Goal: Task Accomplishment & Management: Manage account settings

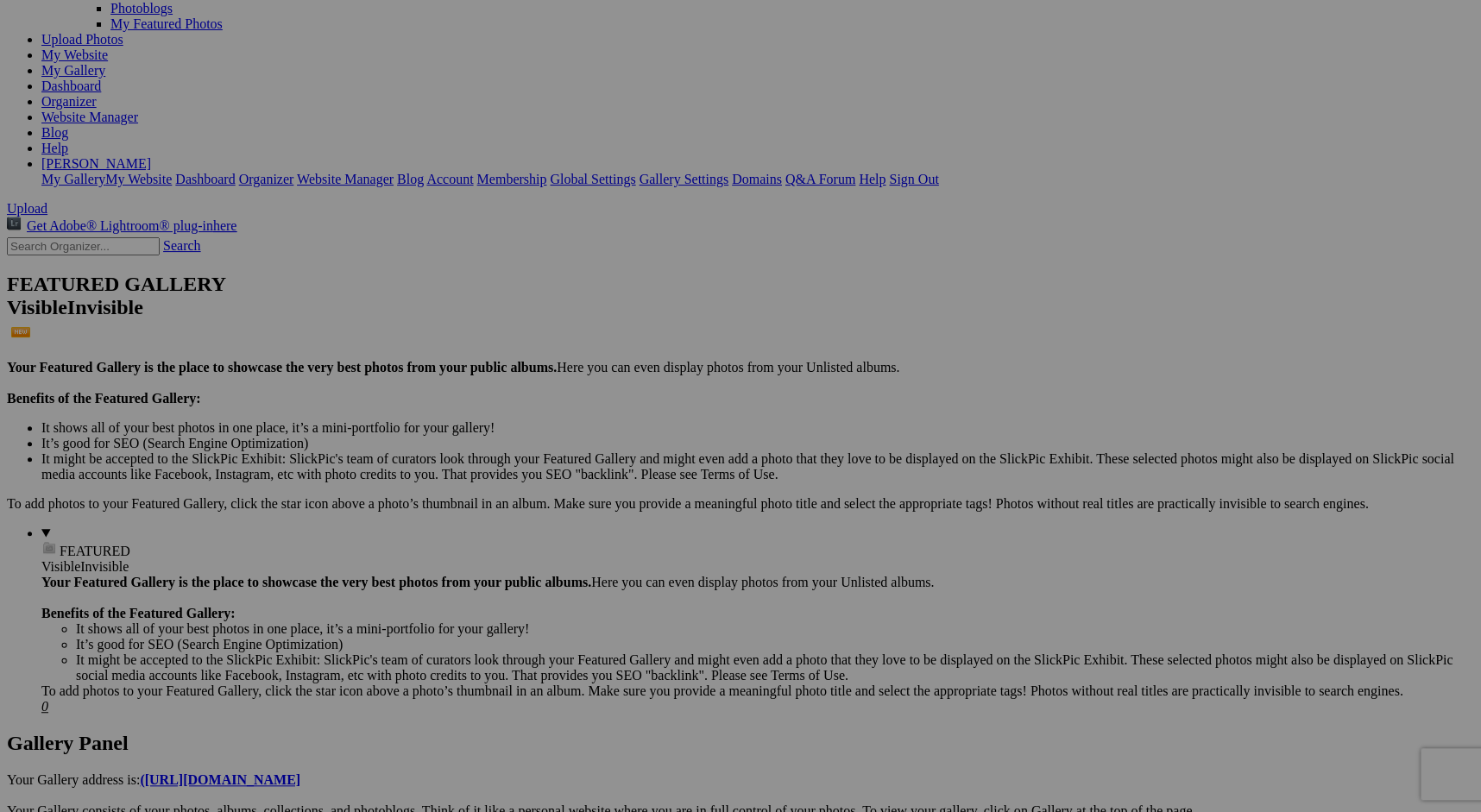
scroll to position [173, 0]
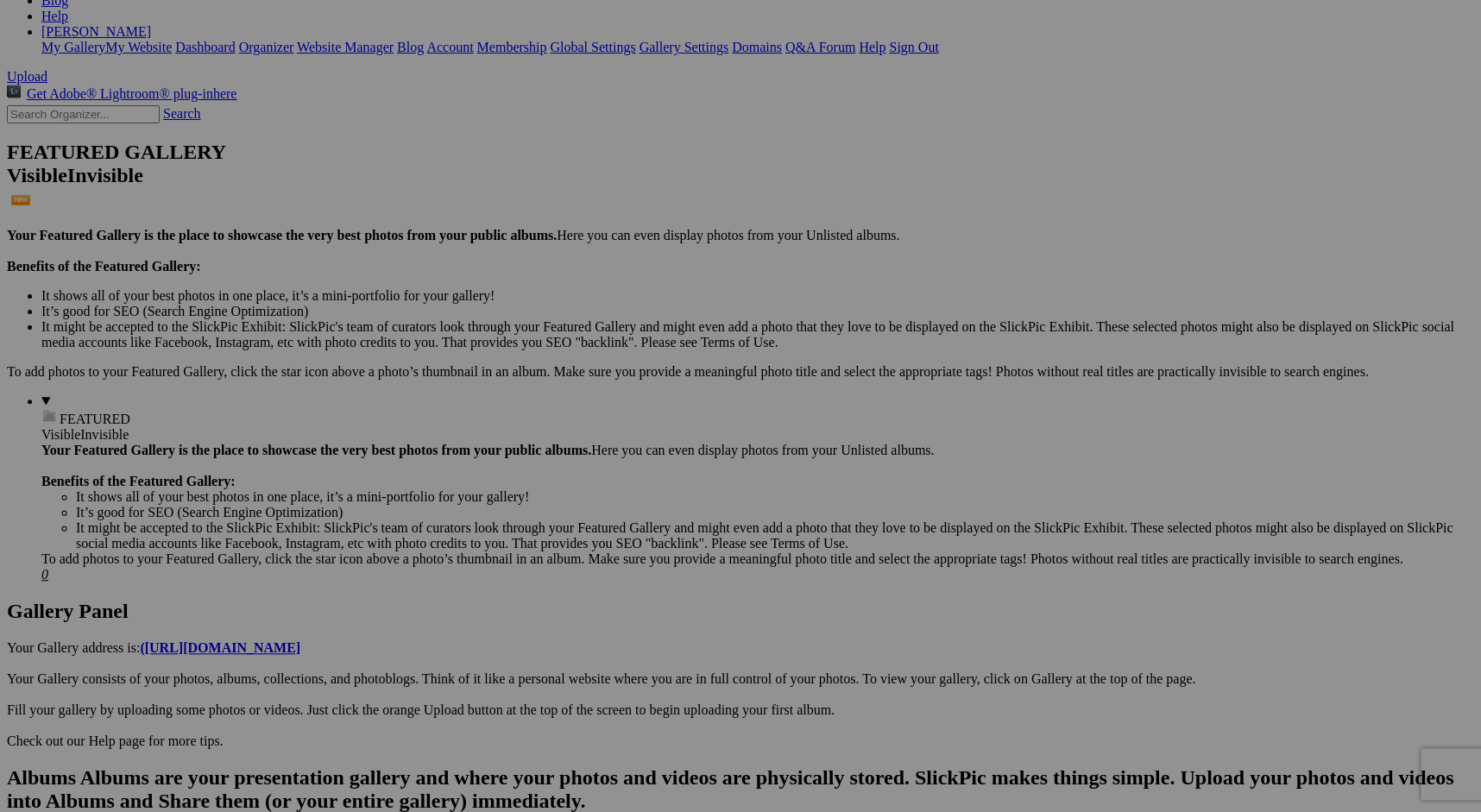
scroll to position [324, 0]
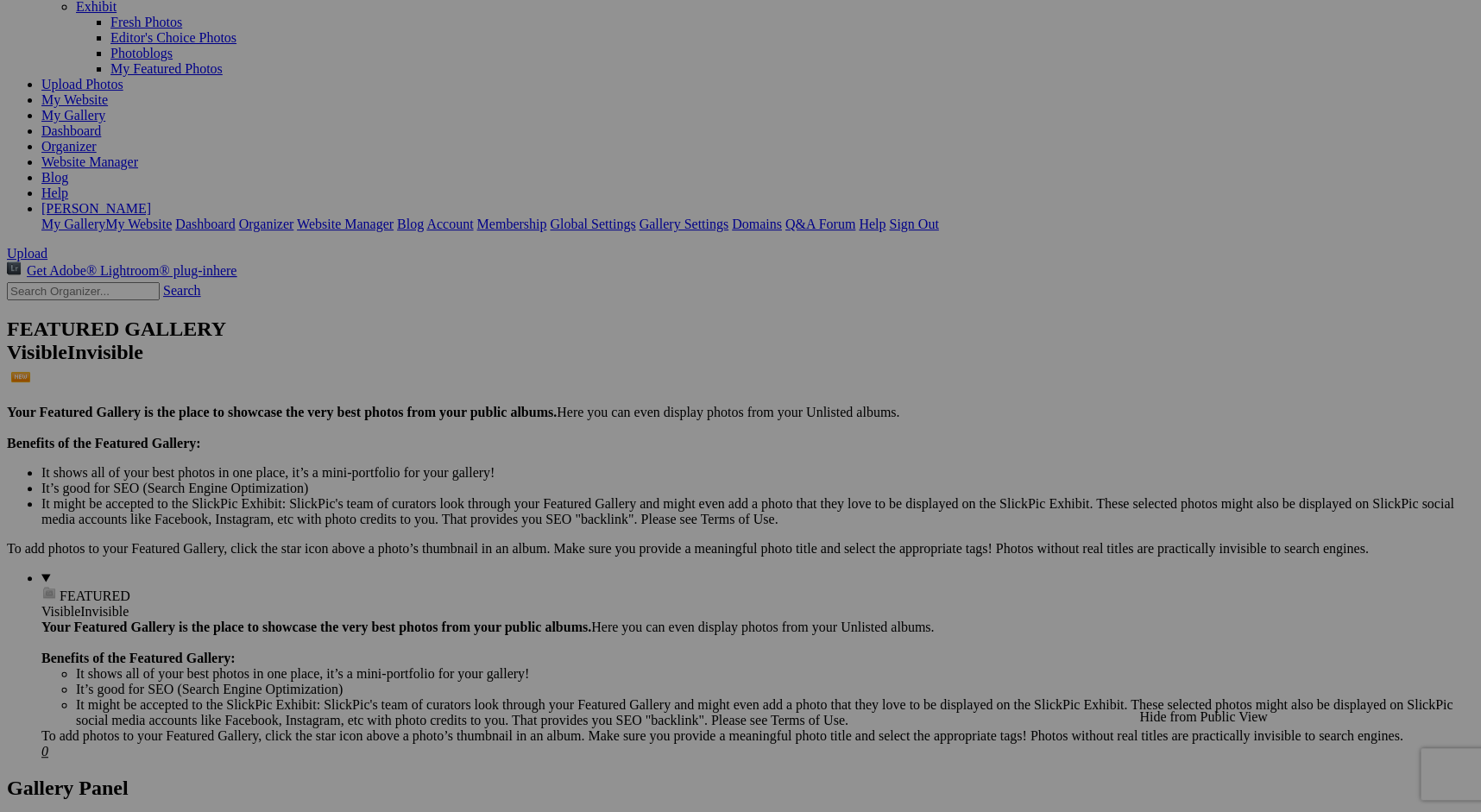
scroll to position [103, 0]
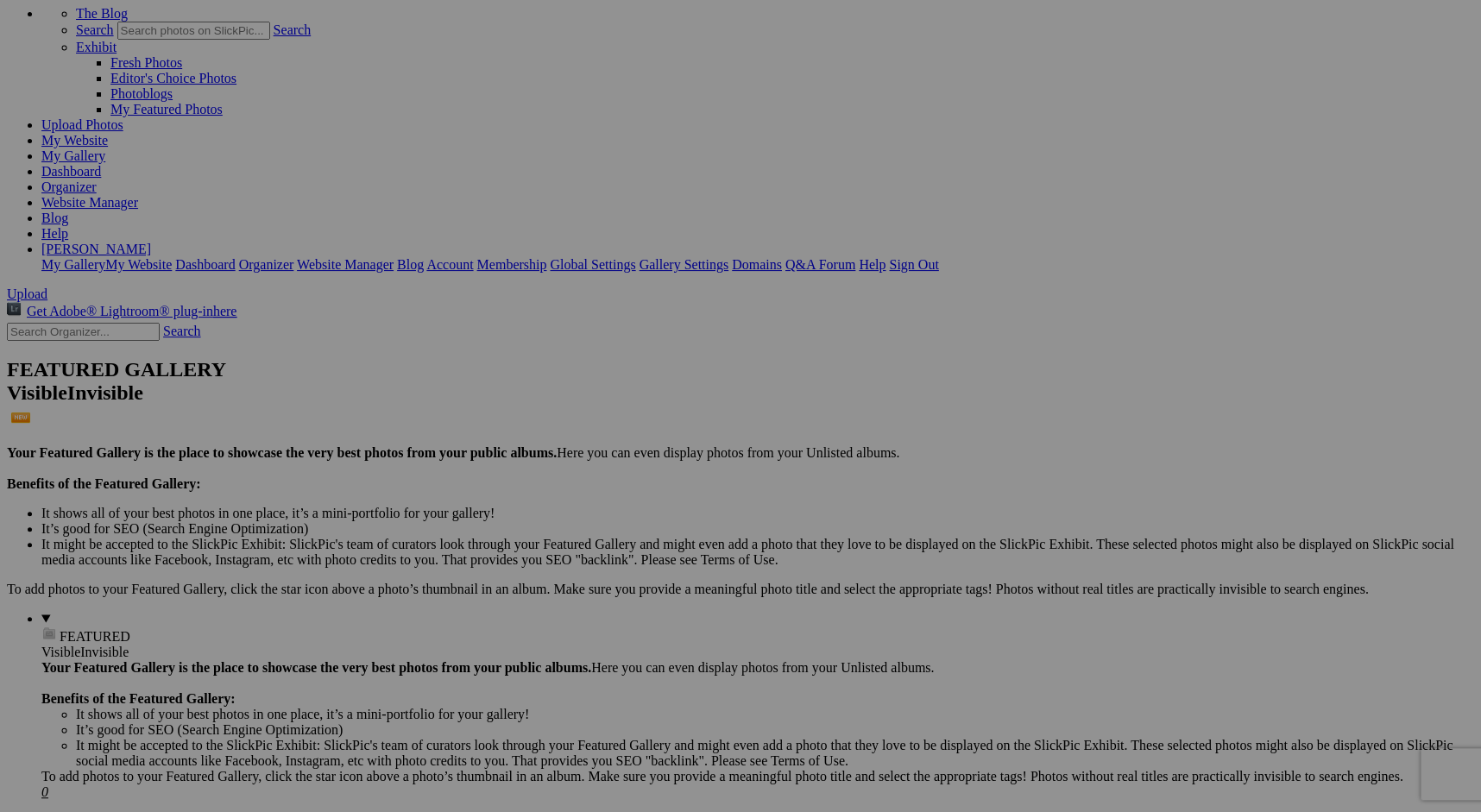
drag, startPoint x: 1209, startPoint y: 323, endPoint x: 1202, endPoint y: 396, distance: 73.3
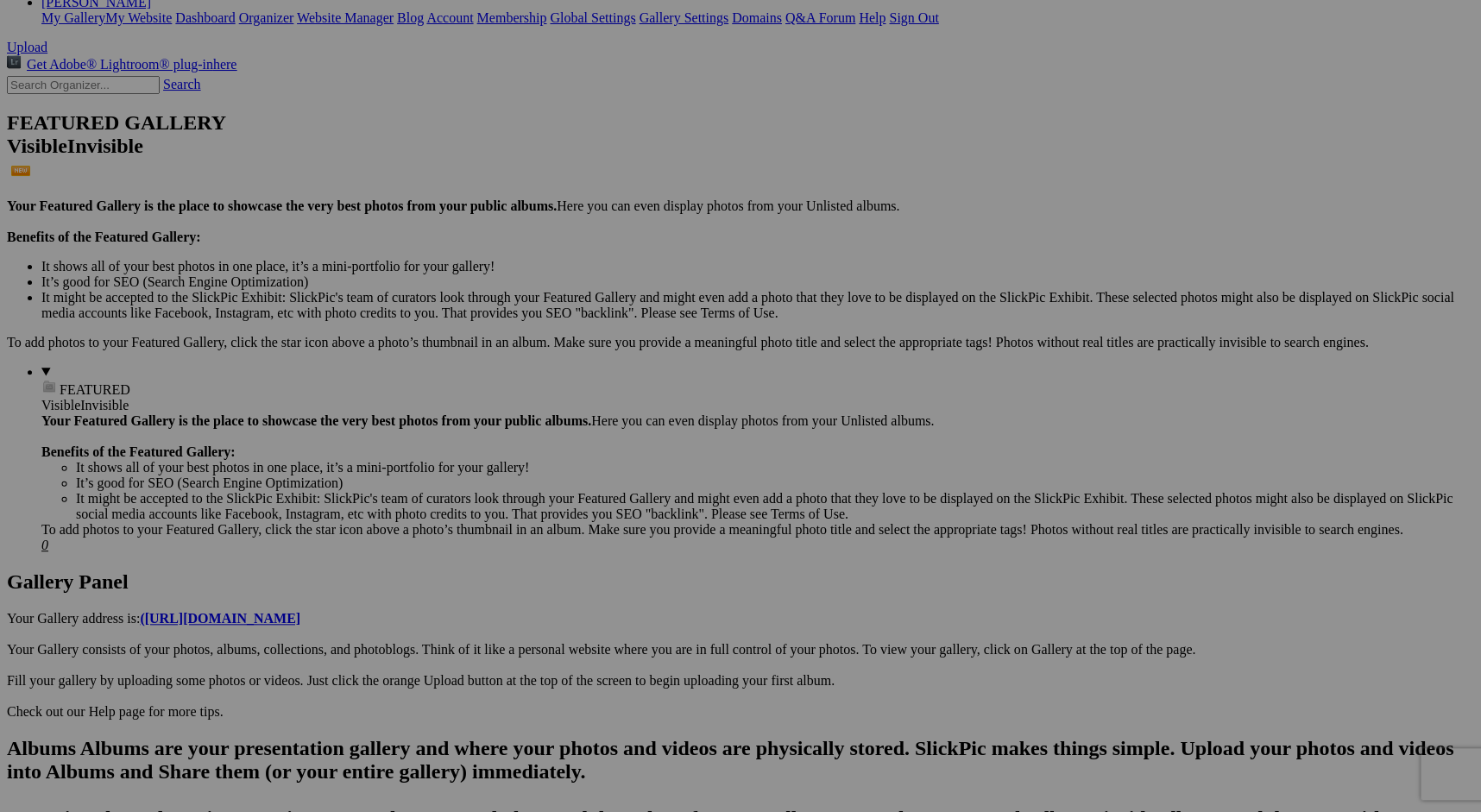
scroll to position [337, 0]
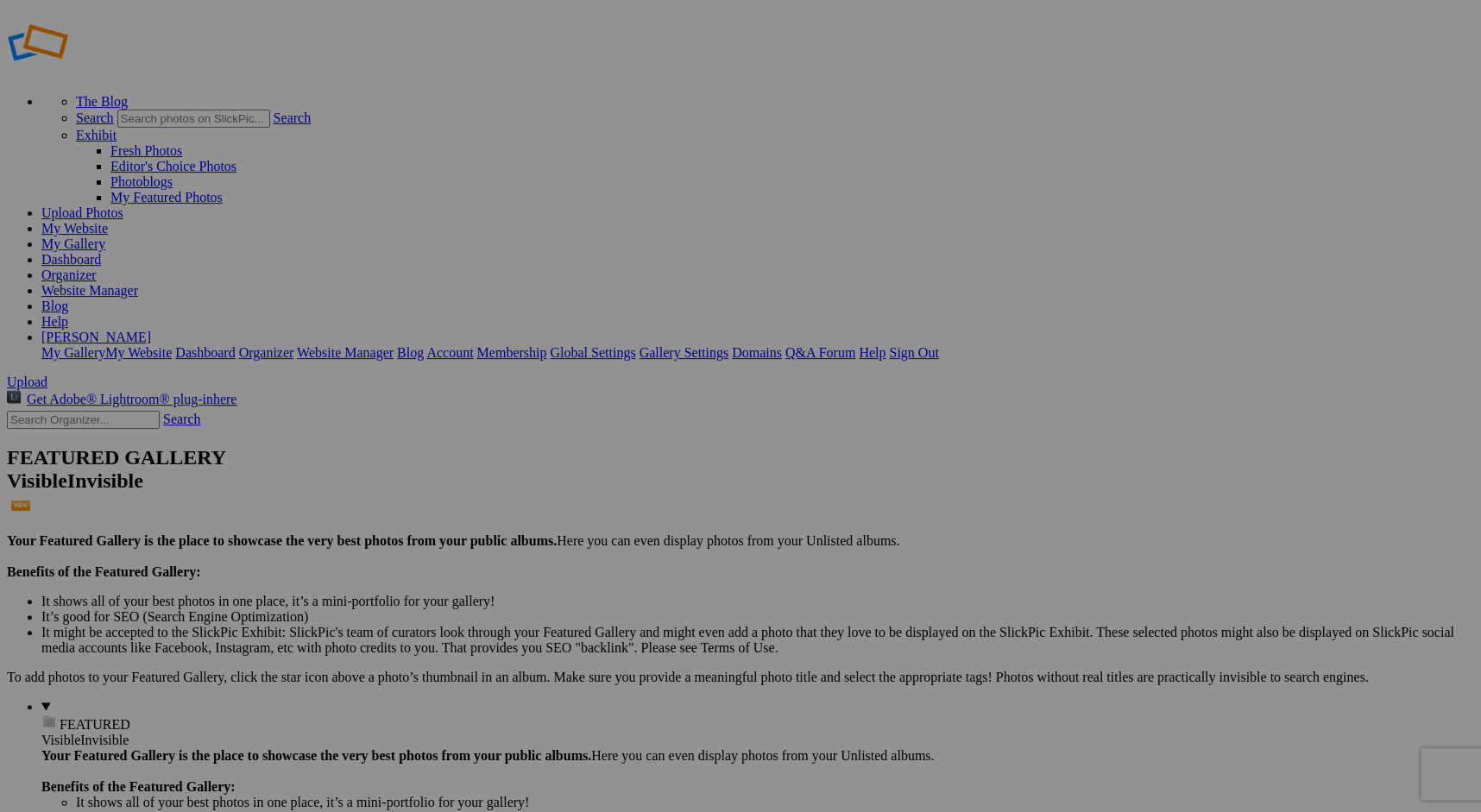
scroll to position [0, 0]
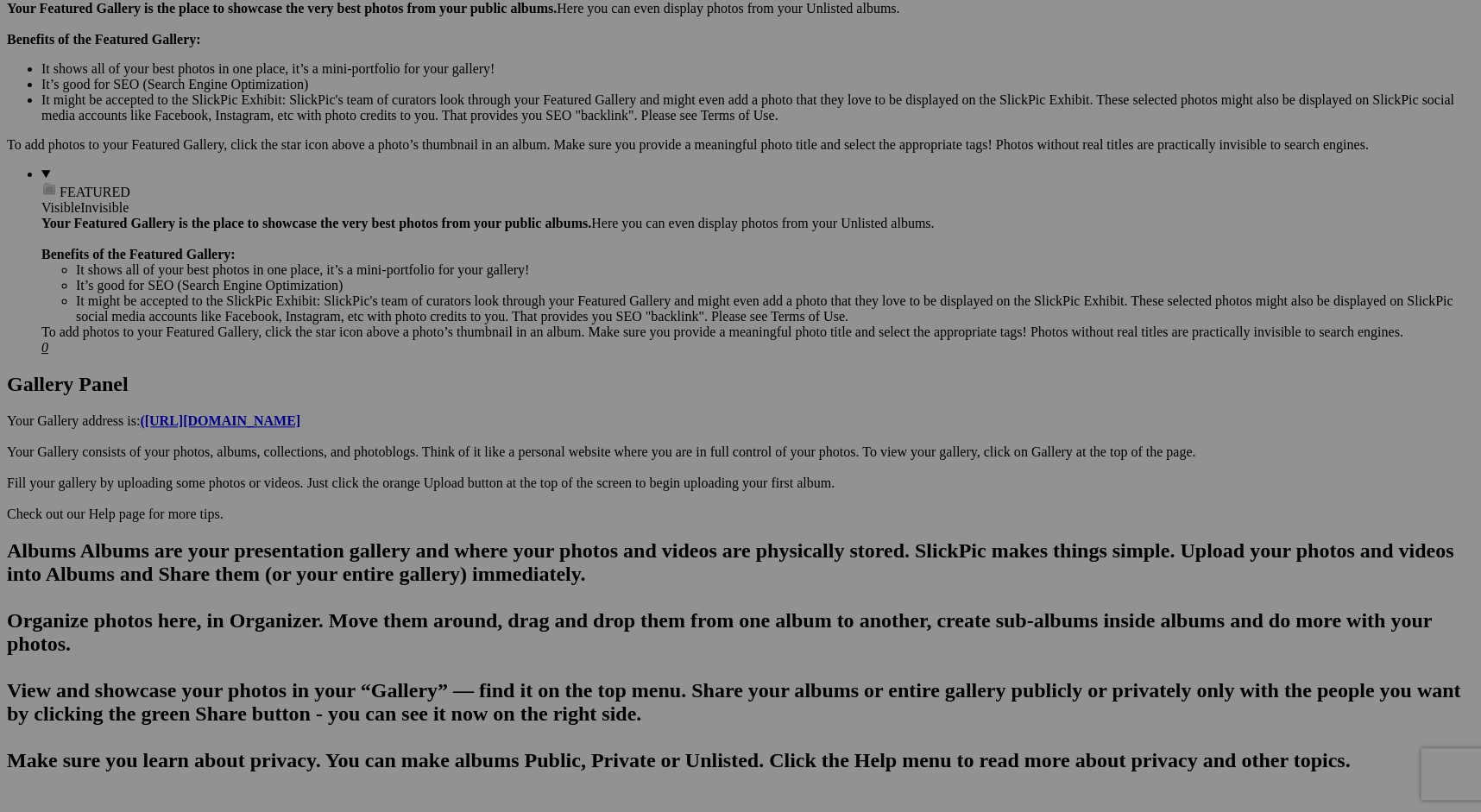
scroll to position [548, 0]
click at [625, 480] on span "Yes" at bounding box center [615, 488] width 20 height 15
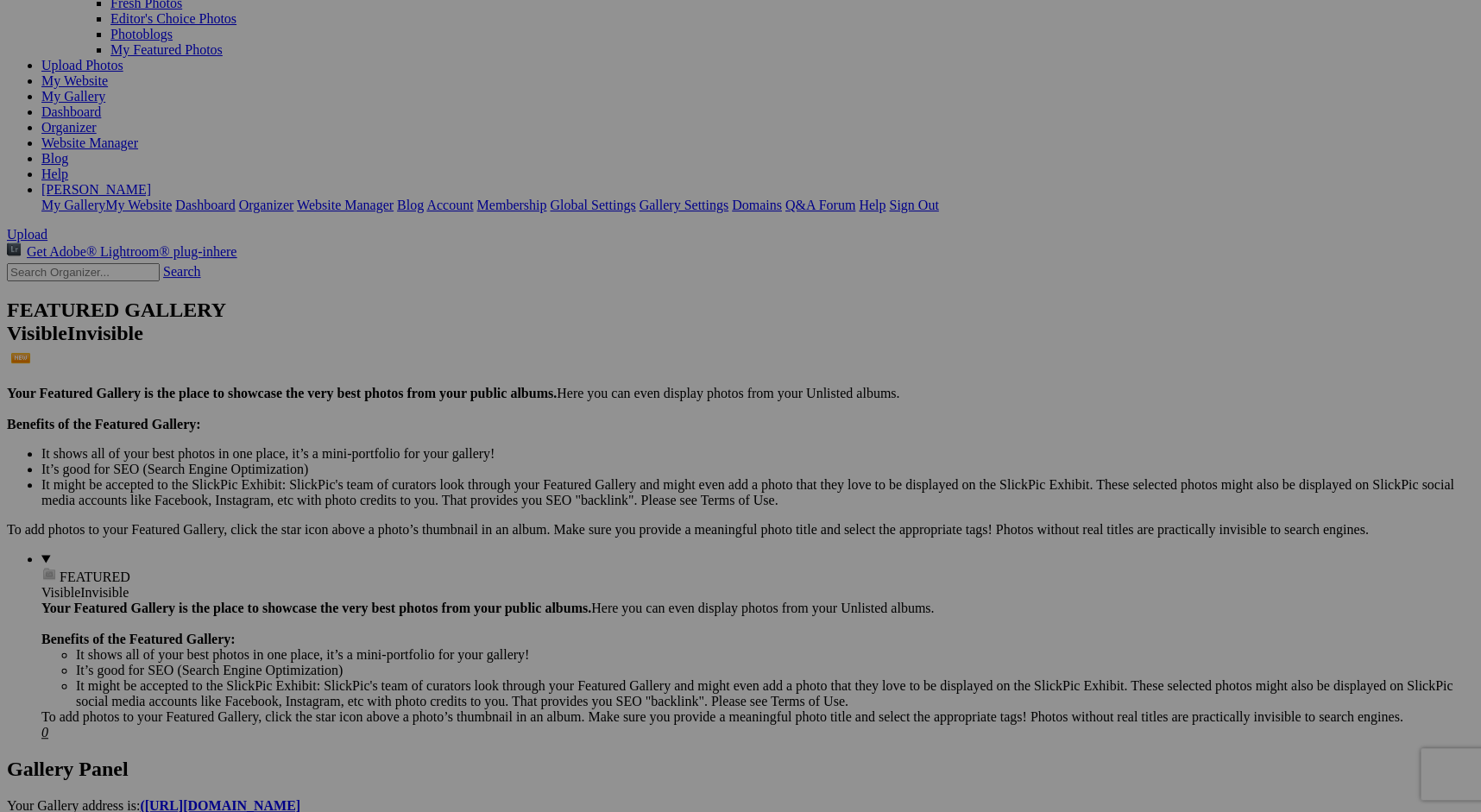
scroll to position [0, 0]
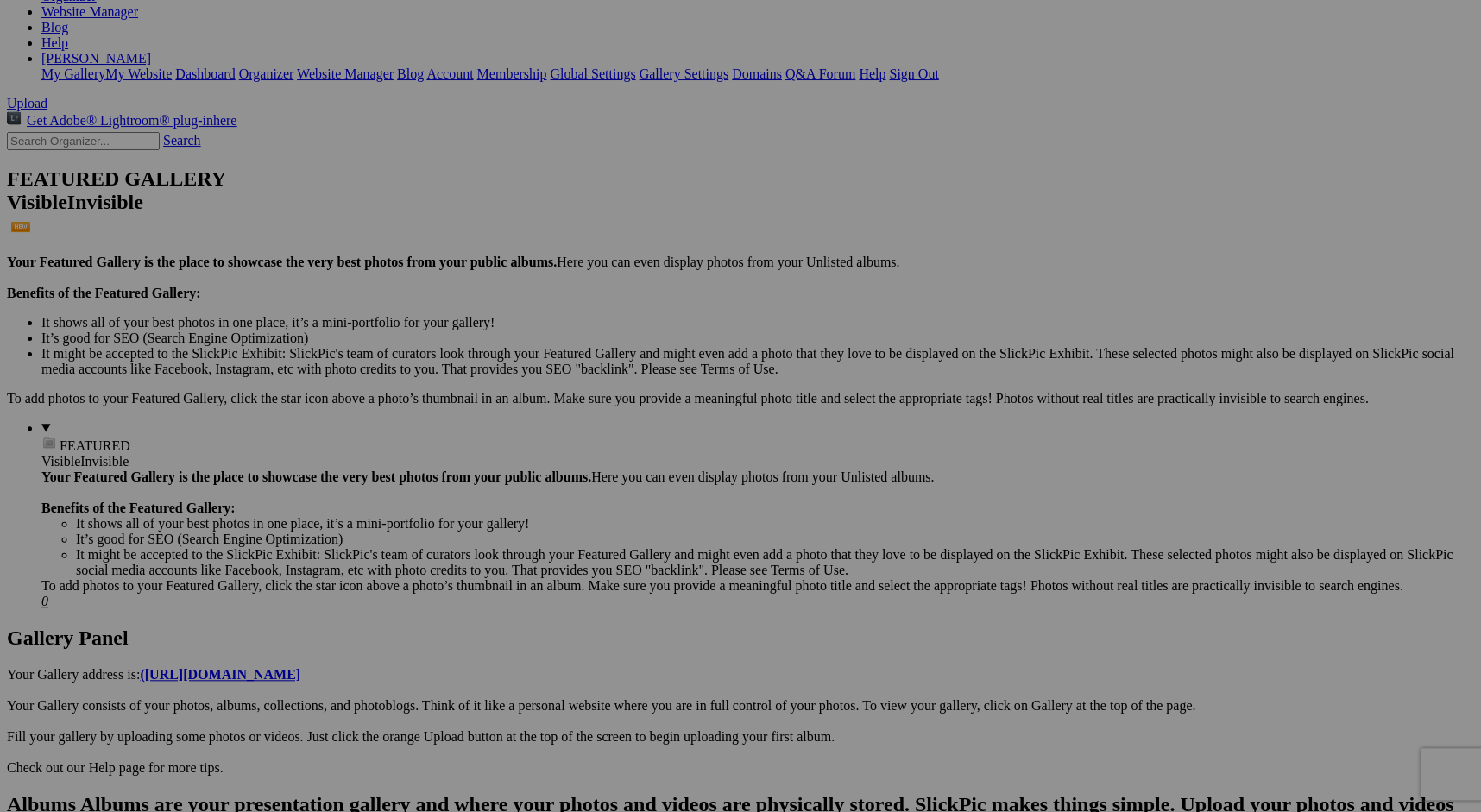
scroll to position [324, 0]
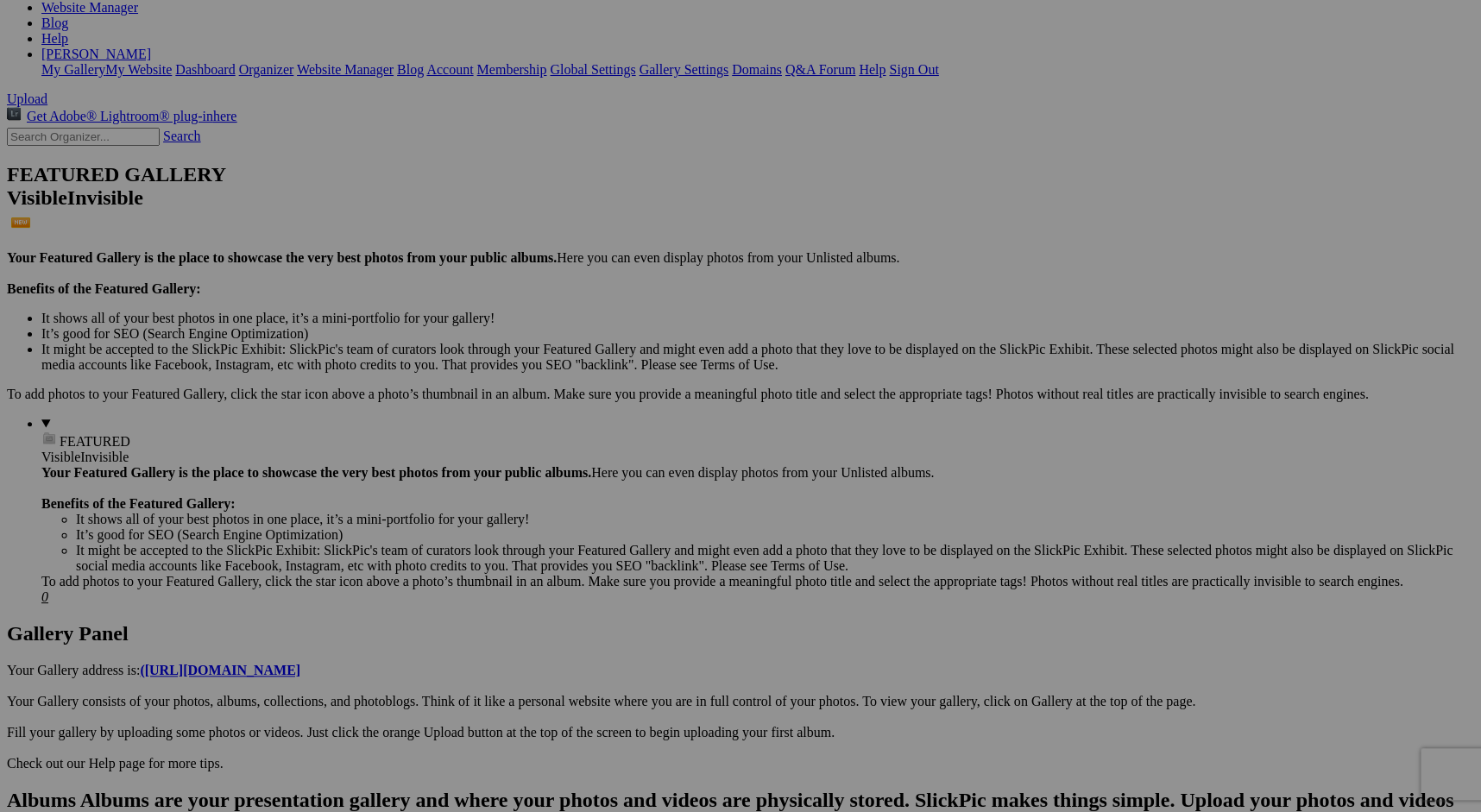
scroll to position [0, 0]
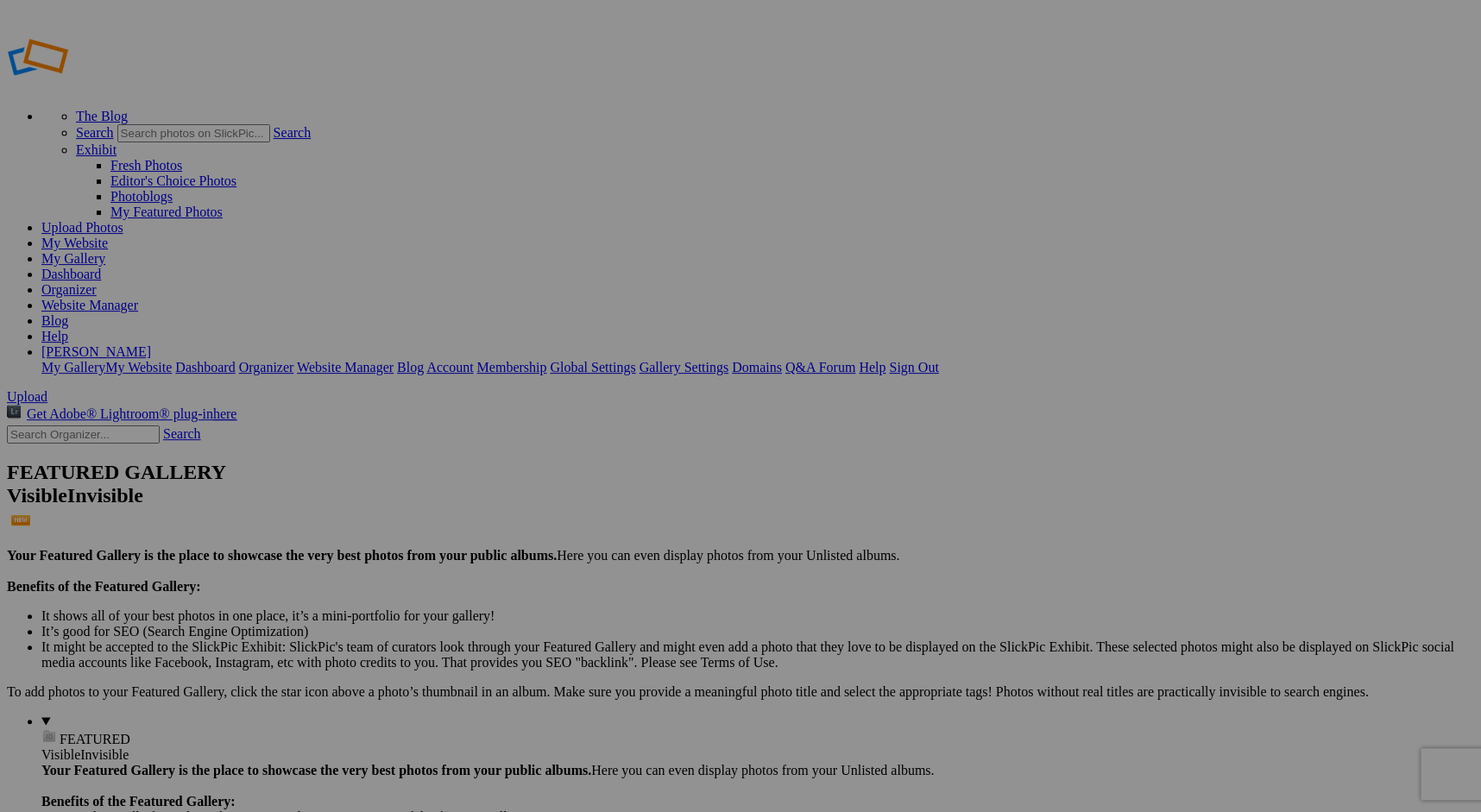
click at [625, 480] on span "Yes" at bounding box center [615, 488] width 20 height 15
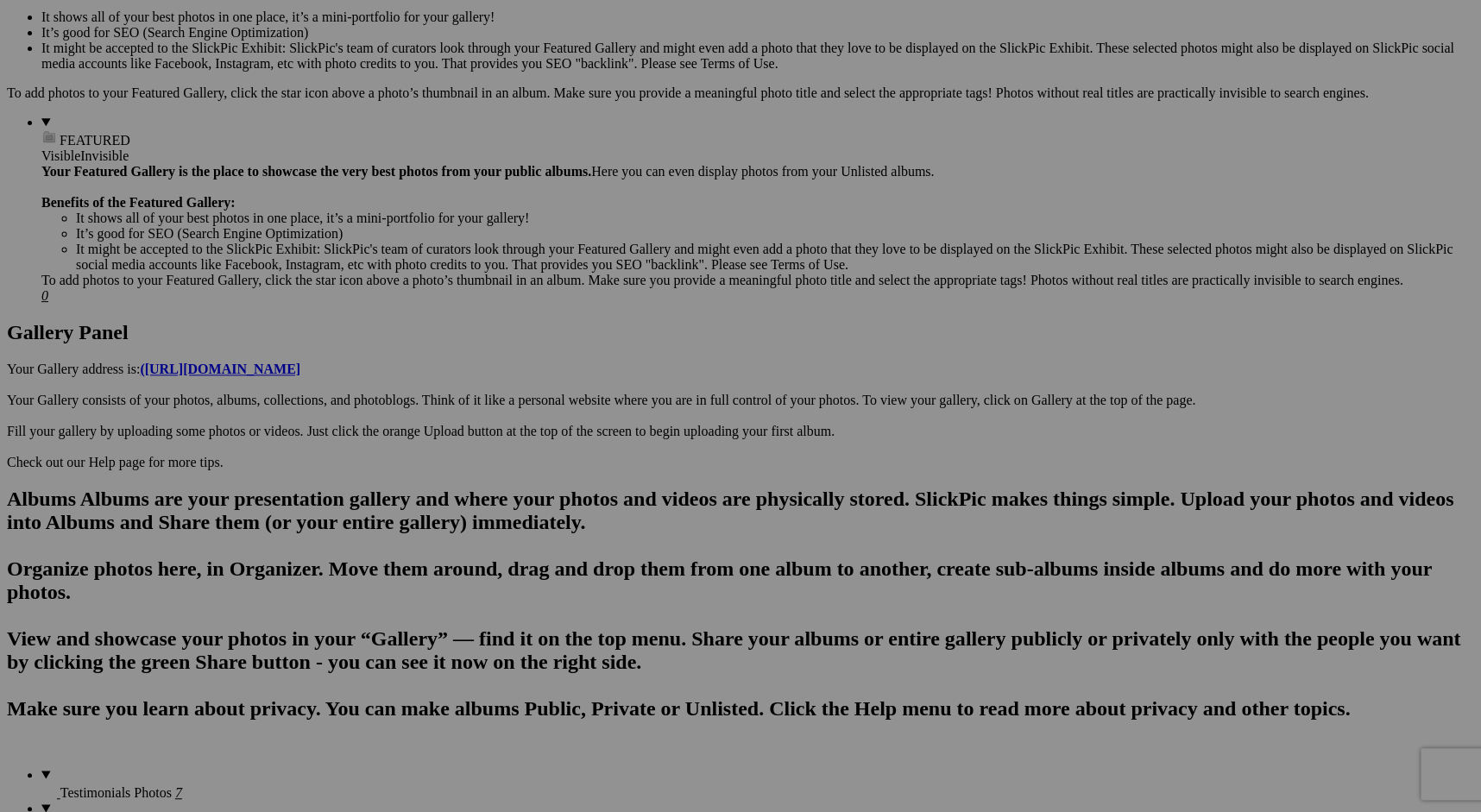
scroll to position [610, 0]
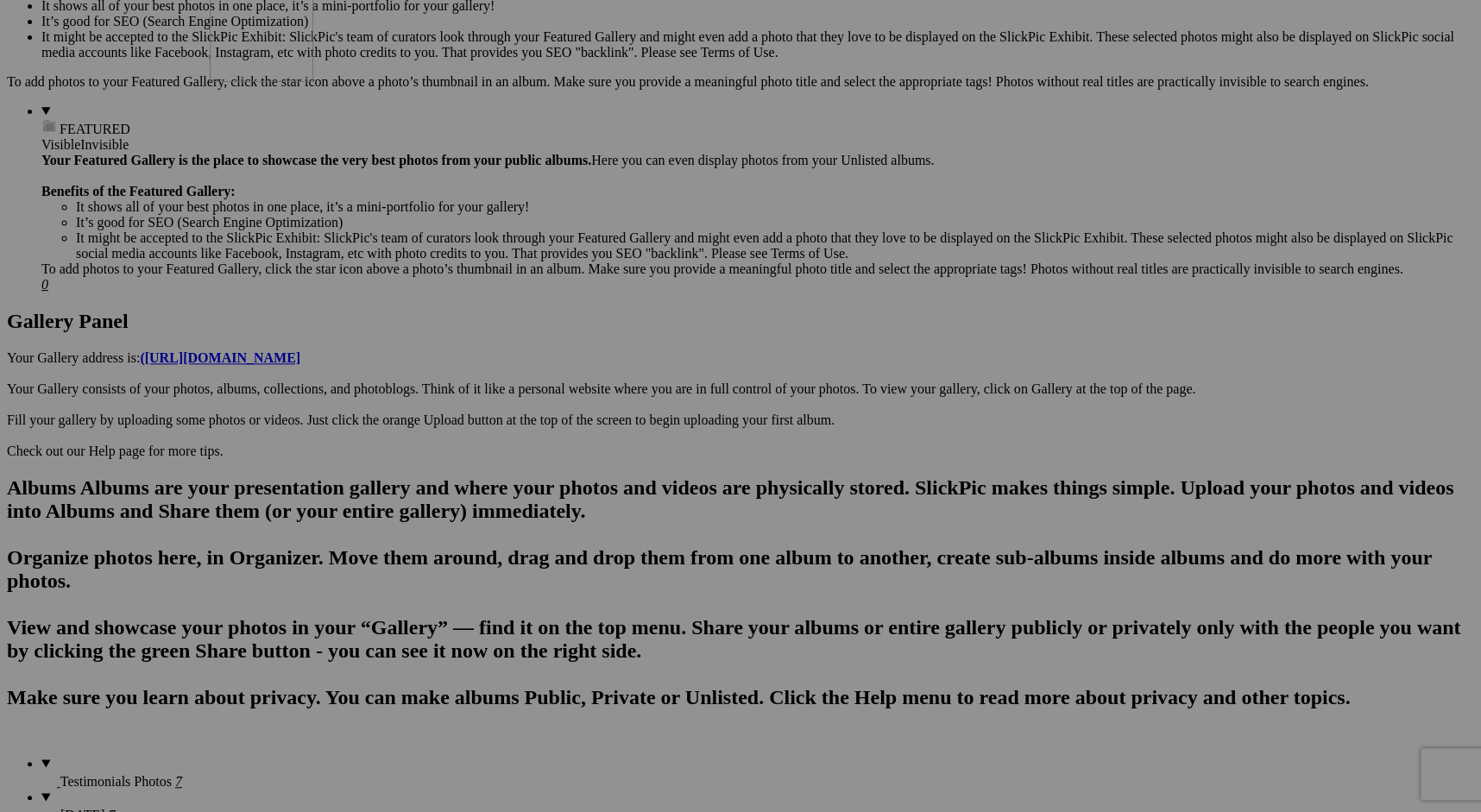
drag, startPoint x: 938, startPoint y: 565, endPoint x: 458, endPoint y: 103, distance: 666.2
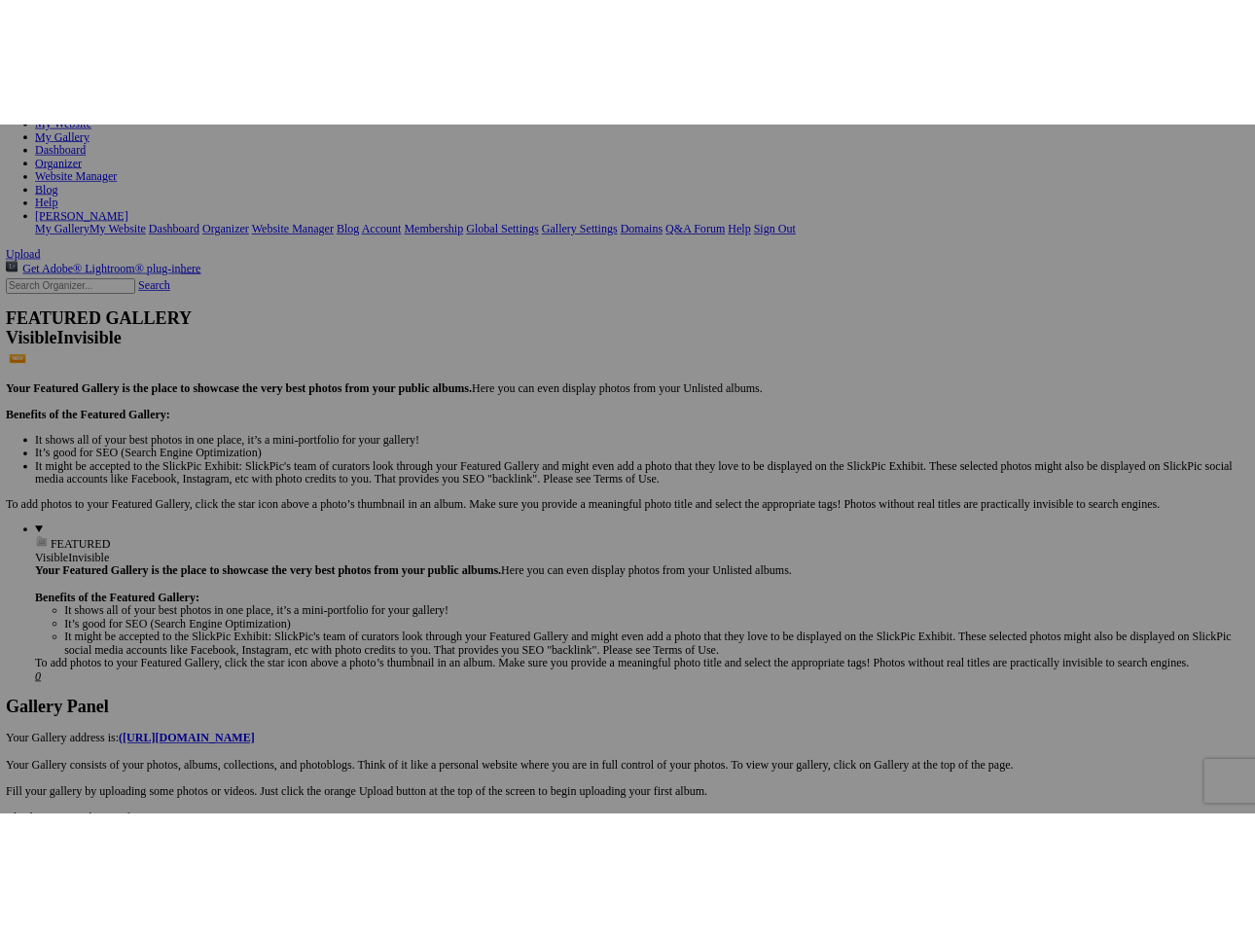
scroll to position [187, 0]
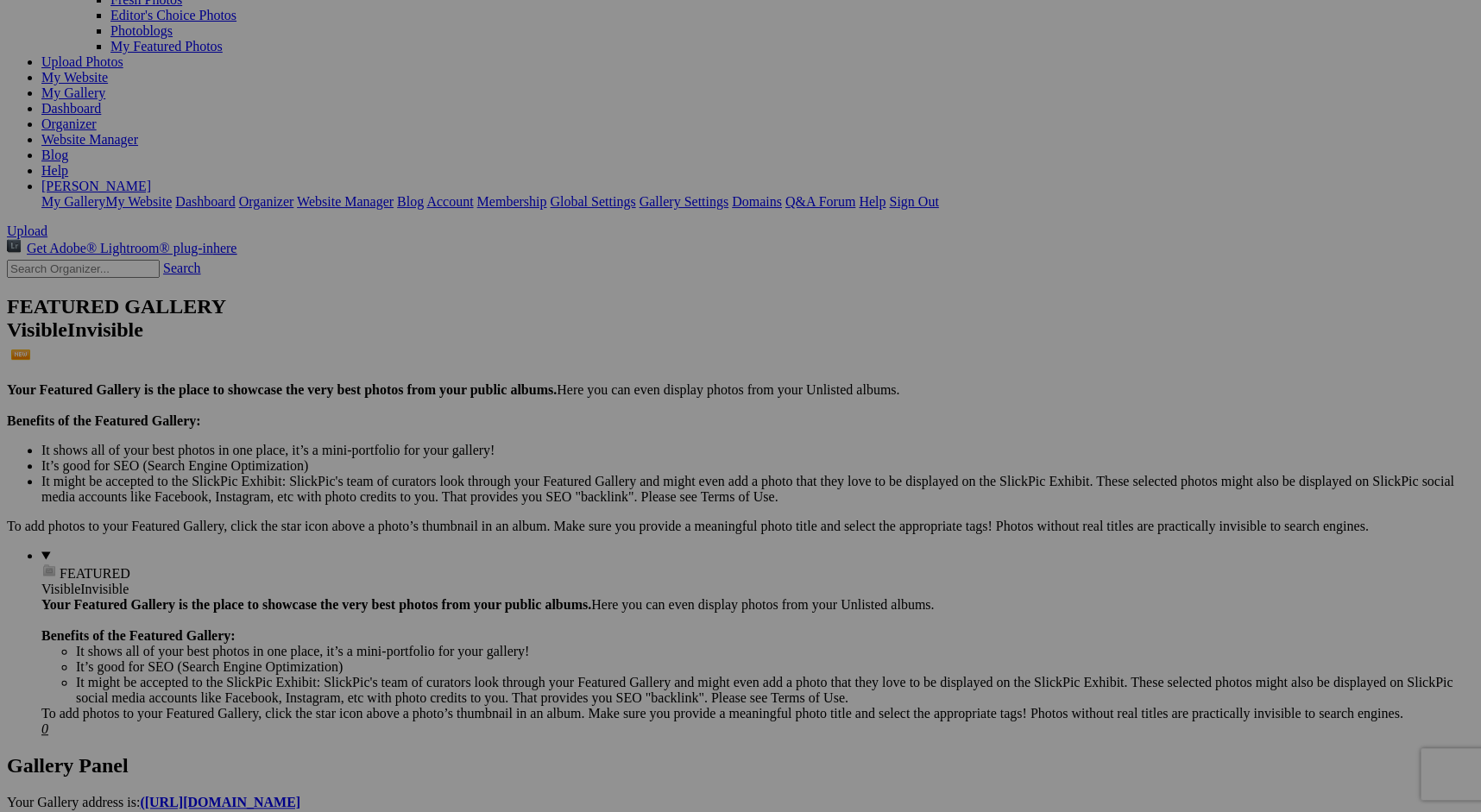
drag, startPoint x: 480, startPoint y: 555, endPoint x: 78, endPoint y: 152, distance: 569.2
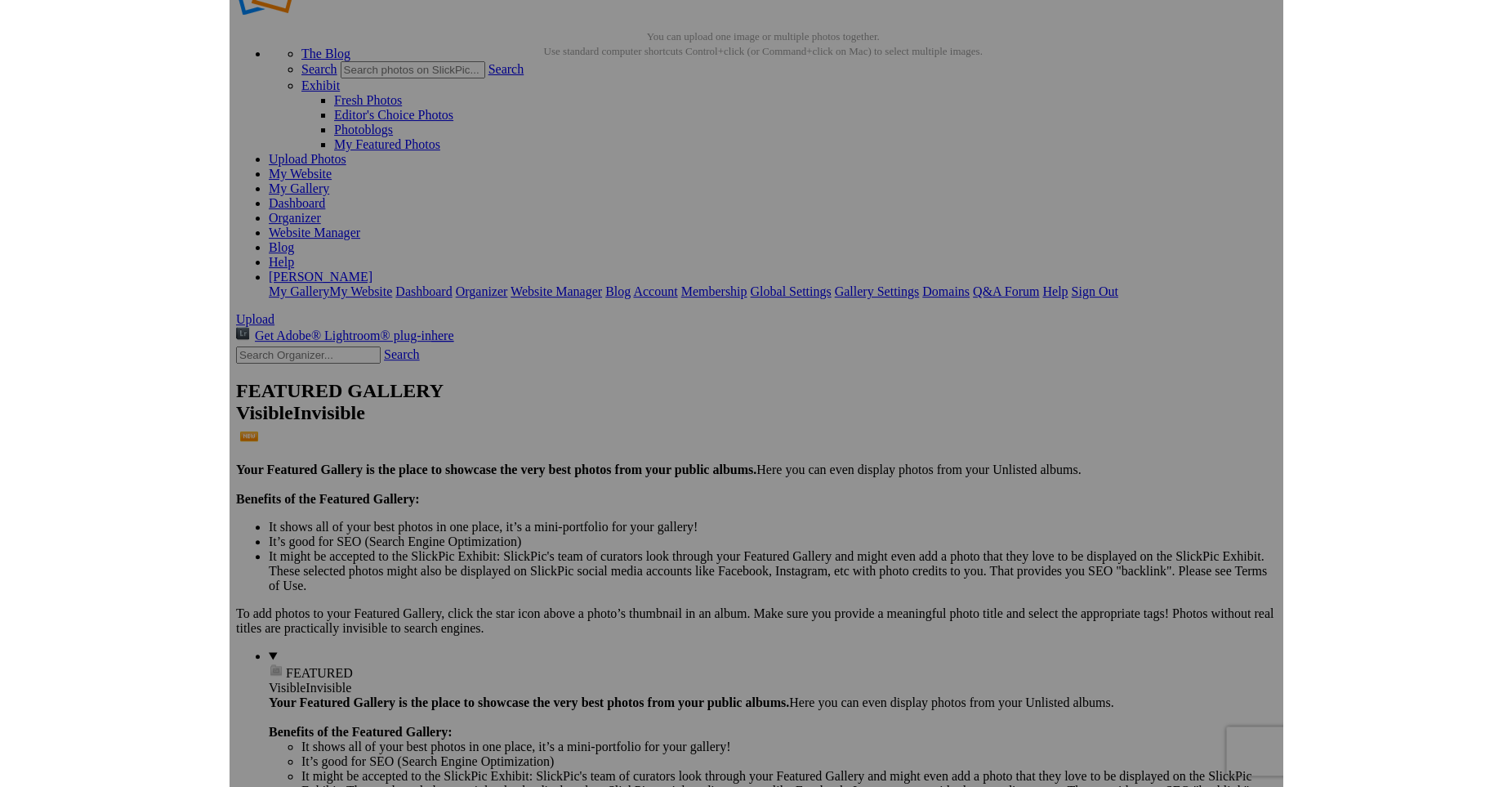
scroll to position [46, 0]
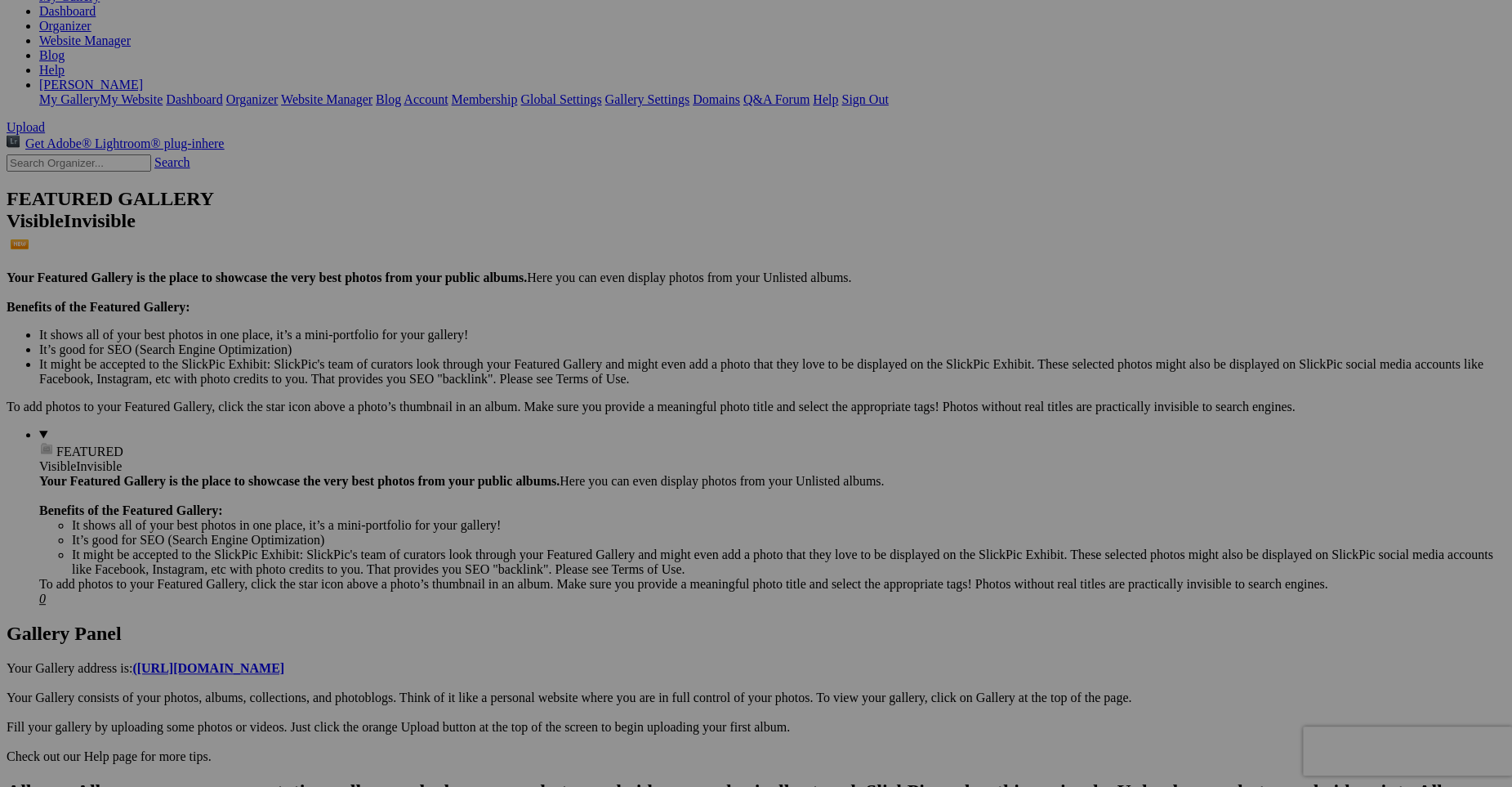
scroll to position [0, 0]
